Goal: Use online tool/utility

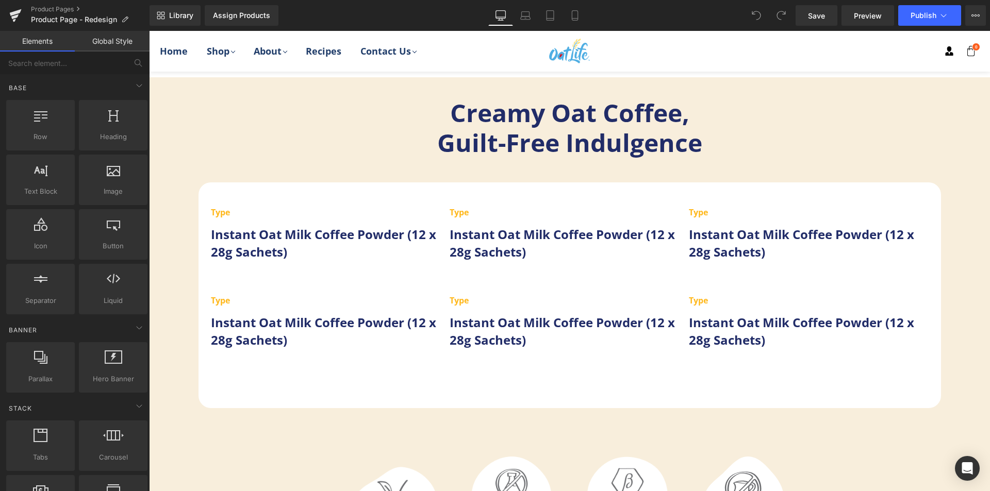
scroll to position [1908, 0]
